Goal: Transaction & Acquisition: Purchase product/service

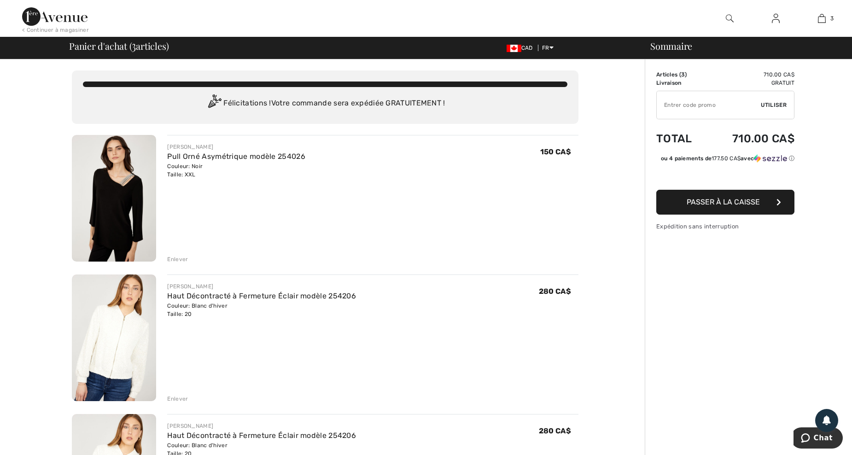
scroll to position [123, 0]
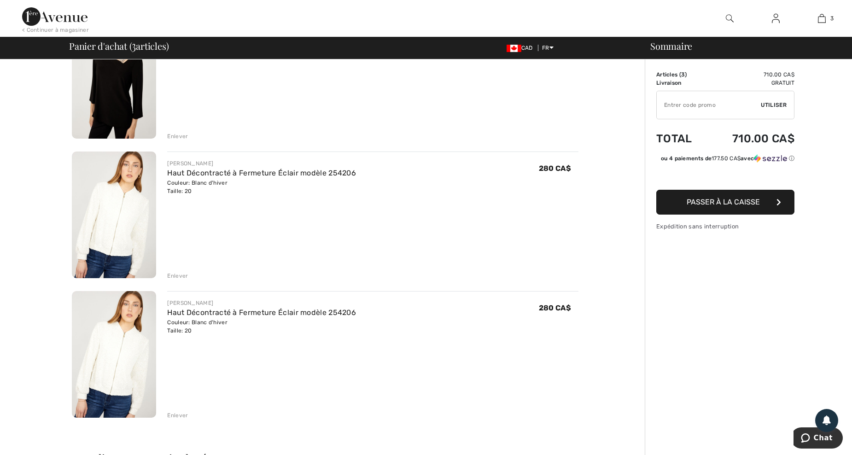
click at [178, 412] on div "Enlever" at bounding box center [177, 415] width 21 height 8
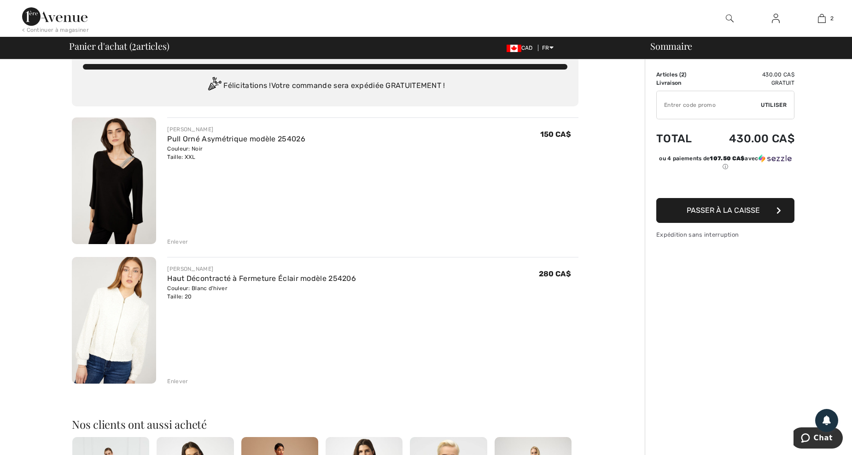
scroll to position [0, 0]
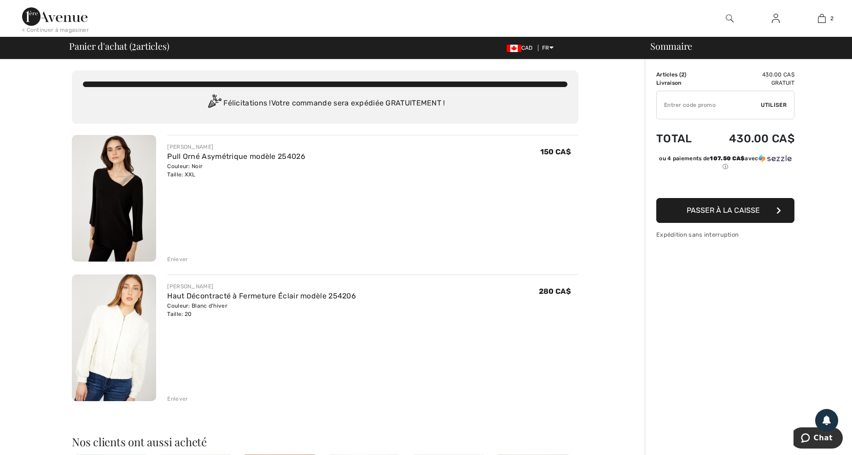
click at [113, 211] on img at bounding box center [114, 198] width 84 height 127
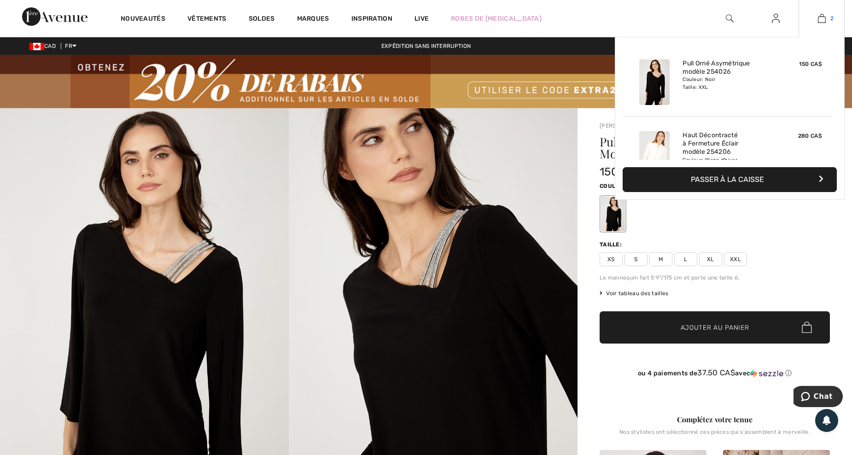
click at [818, 17] on img at bounding box center [822, 18] width 8 height 11
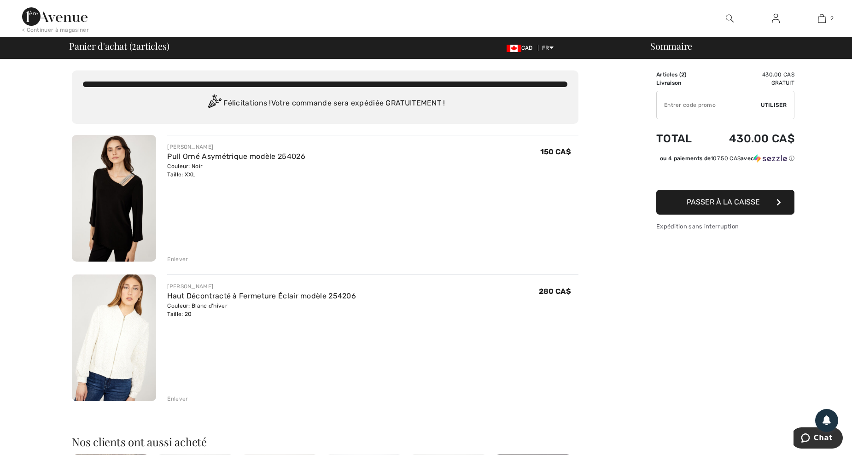
click at [179, 257] on div "Enlever" at bounding box center [177, 259] width 21 height 8
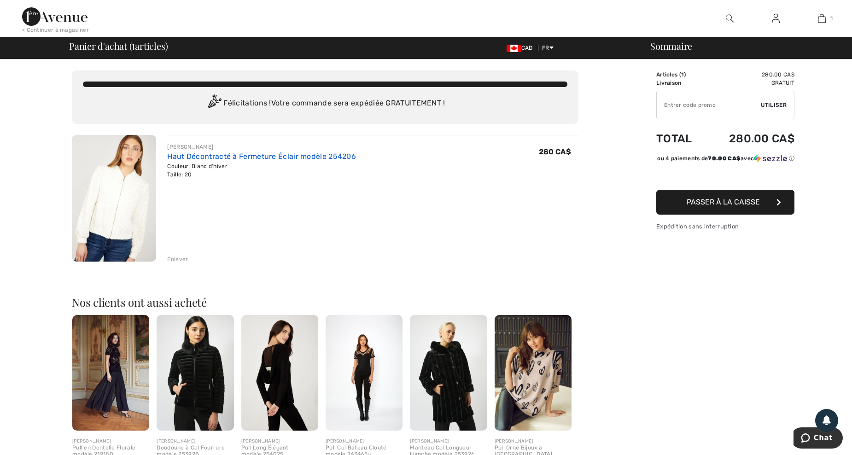
click at [212, 156] on link "Haut Décontracté à Fermeture Éclair modèle 254206" at bounding box center [261, 156] width 189 height 9
